Goal: Information Seeking & Learning: Learn about a topic

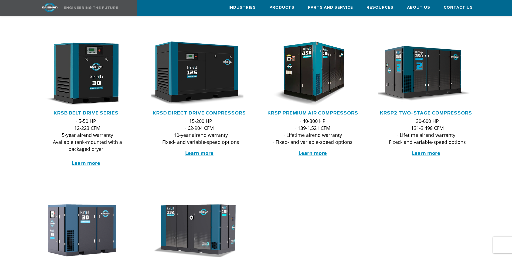
scroll to position [81, 0]
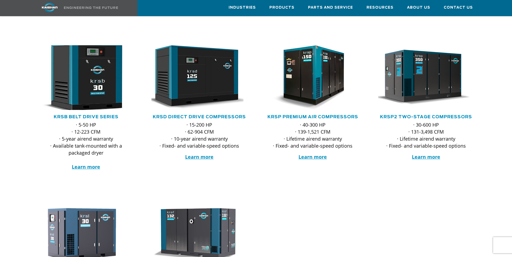
click at [89, 73] on img at bounding box center [82, 77] width 106 height 71
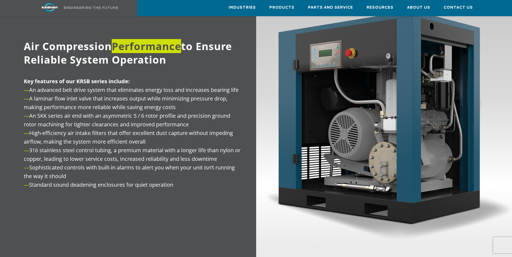
scroll to position [675, 0]
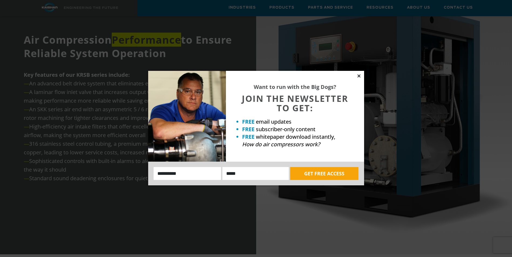
click at [358, 76] on icon at bounding box center [358, 75] width 3 height 3
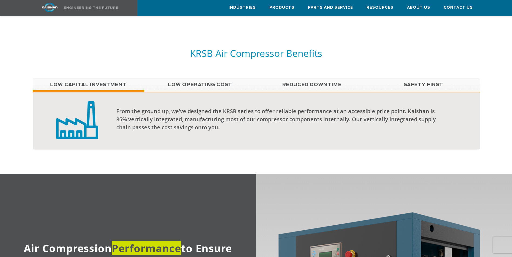
scroll to position [414, 0]
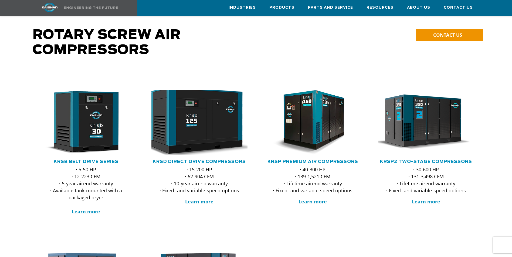
scroll to position [27, 0]
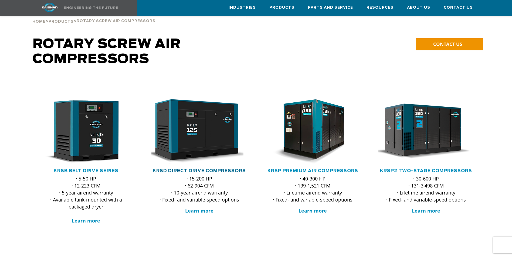
click at [206, 169] on link "KRSD Direct Drive Compressors" at bounding box center [199, 171] width 93 height 4
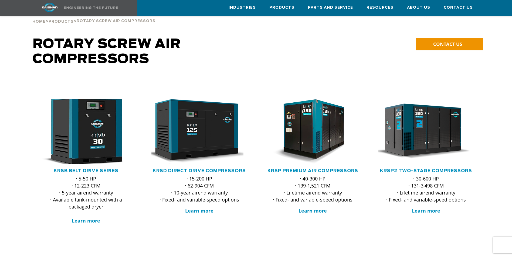
click at [95, 120] on img at bounding box center [82, 131] width 106 height 71
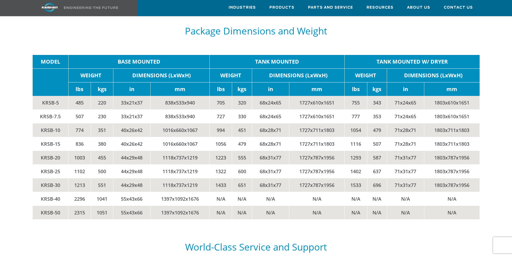
scroll to position [1143, 0]
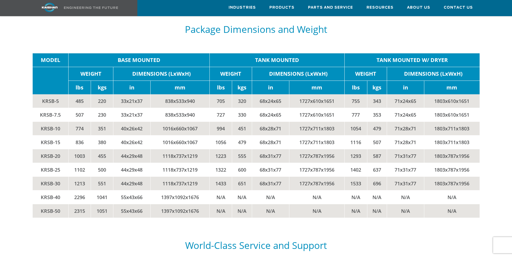
drag, startPoint x: 225, startPoint y: 126, endPoint x: 229, endPoint y: 123, distance: 4.6
